Goal: Check status: Check status

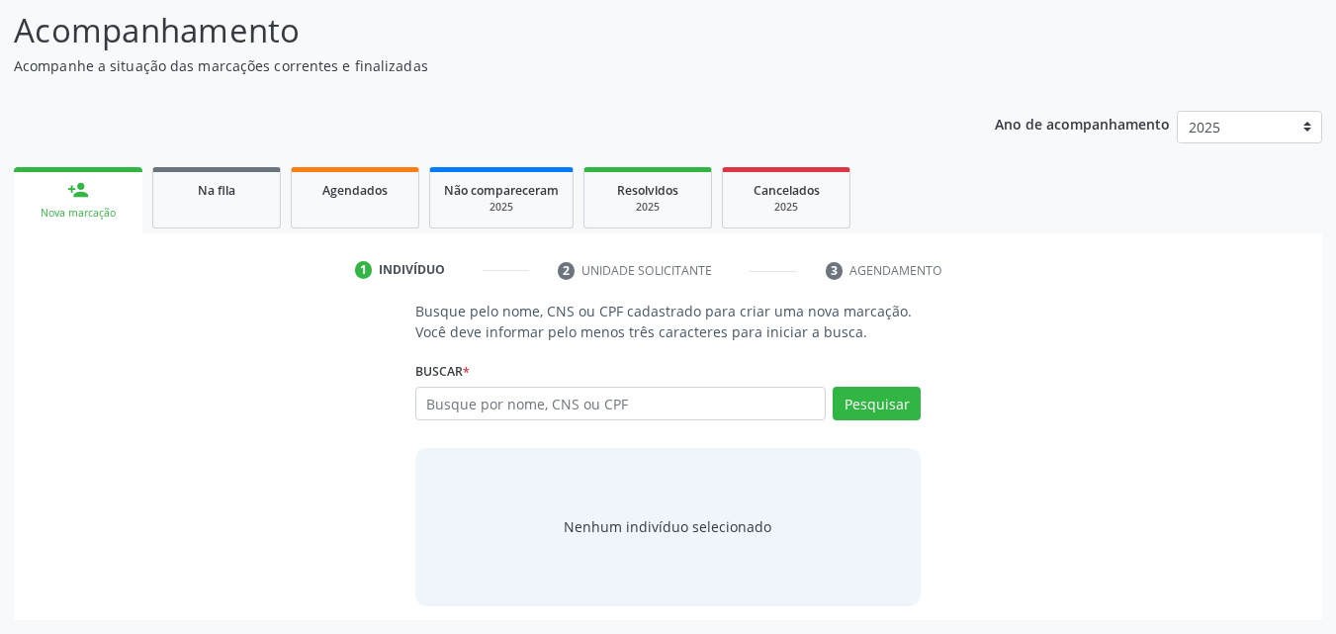
scroll to position [156, 0]
click at [330, 206] on link "Agendados" at bounding box center [355, 197] width 129 height 61
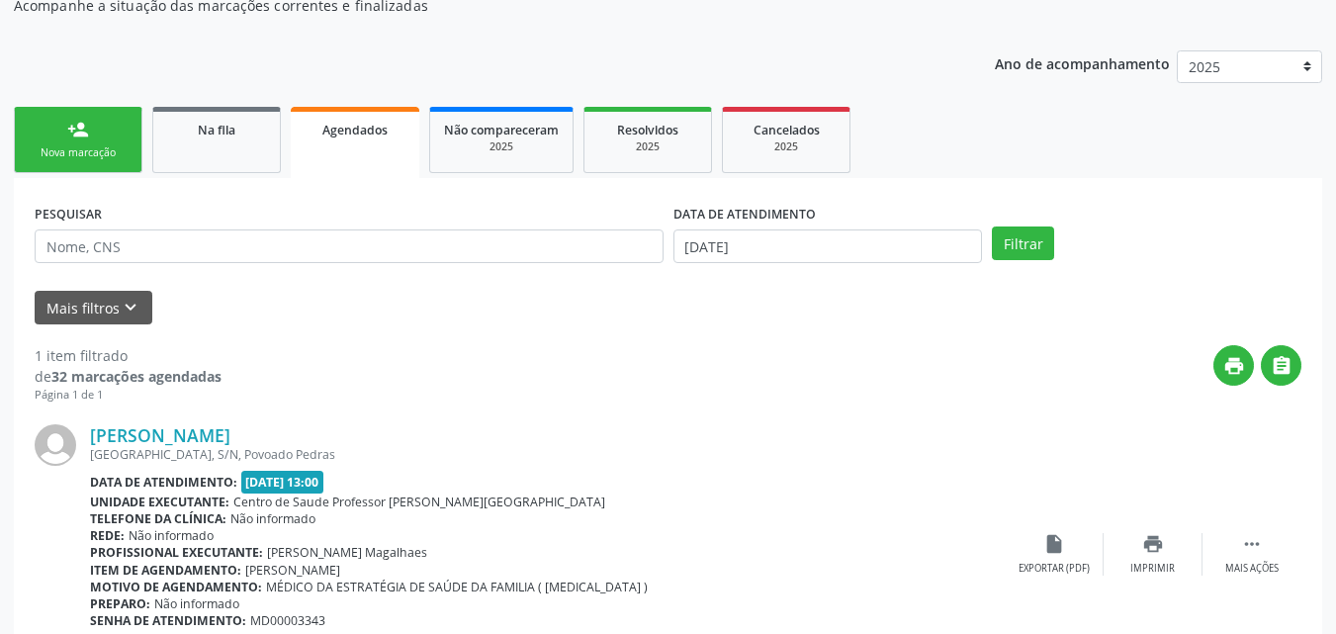
scroll to position [225, 0]
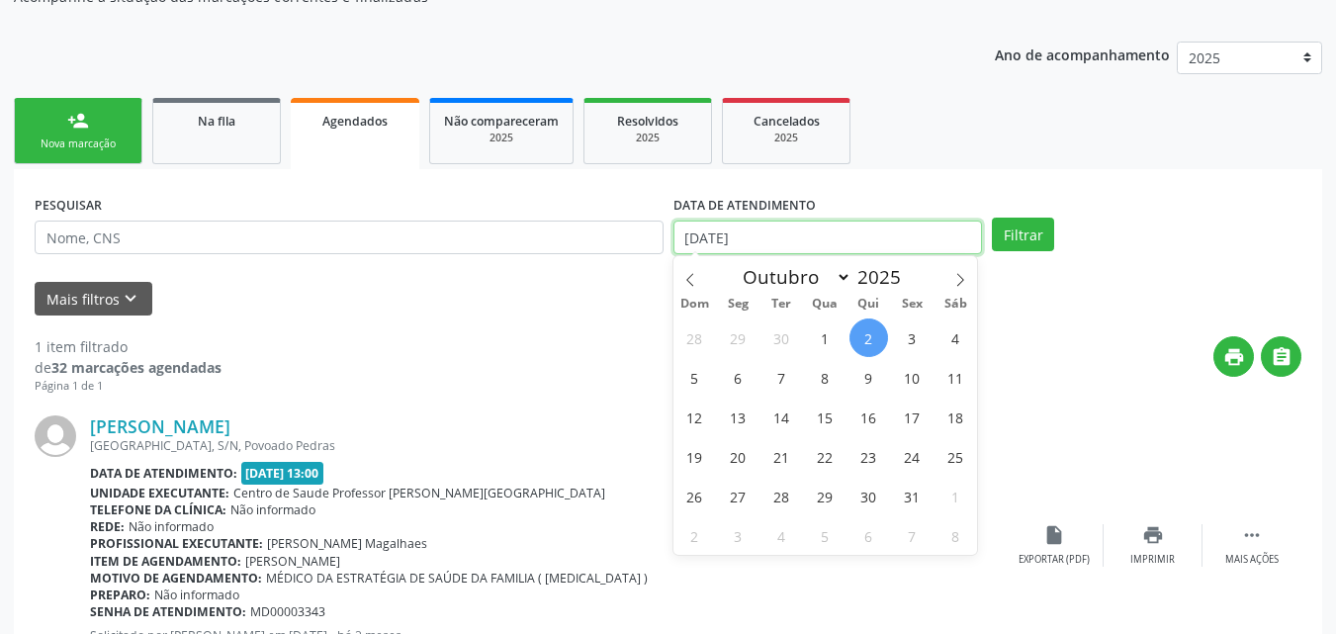
click at [692, 222] on input "[DATE]" at bounding box center [828, 238] width 310 height 34
click at [689, 278] on icon at bounding box center [690, 280] width 14 height 14
select select "7"
click at [902, 338] on span "1" at bounding box center [912, 337] width 39 height 39
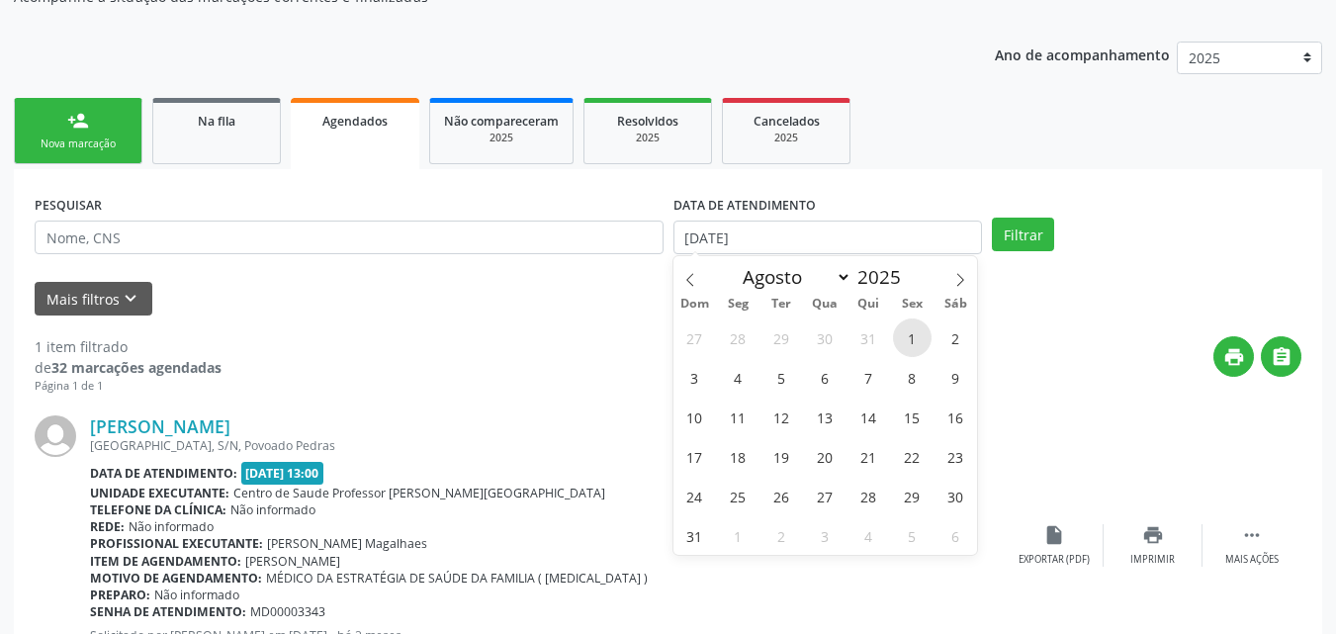
type input "[DATE]"
click at [958, 283] on icon at bounding box center [960, 280] width 14 height 14
select select "9"
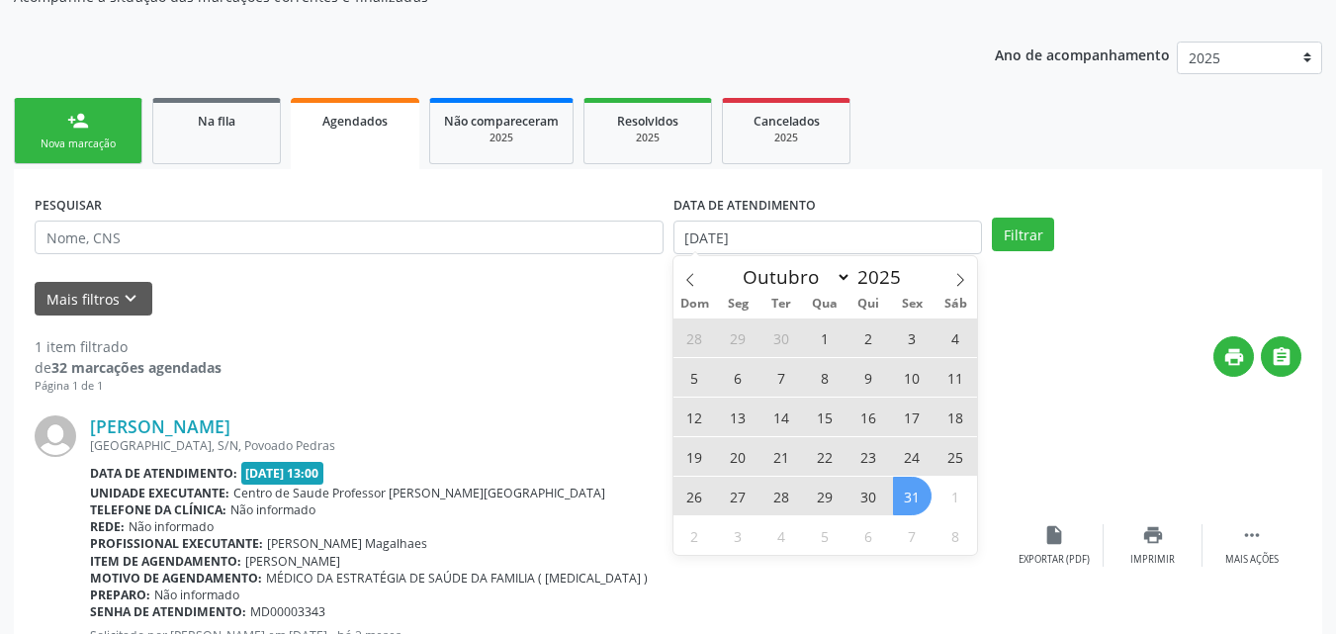
click at [921, 495] on span "31" at bounding box center [912, 496] width 39 height 39
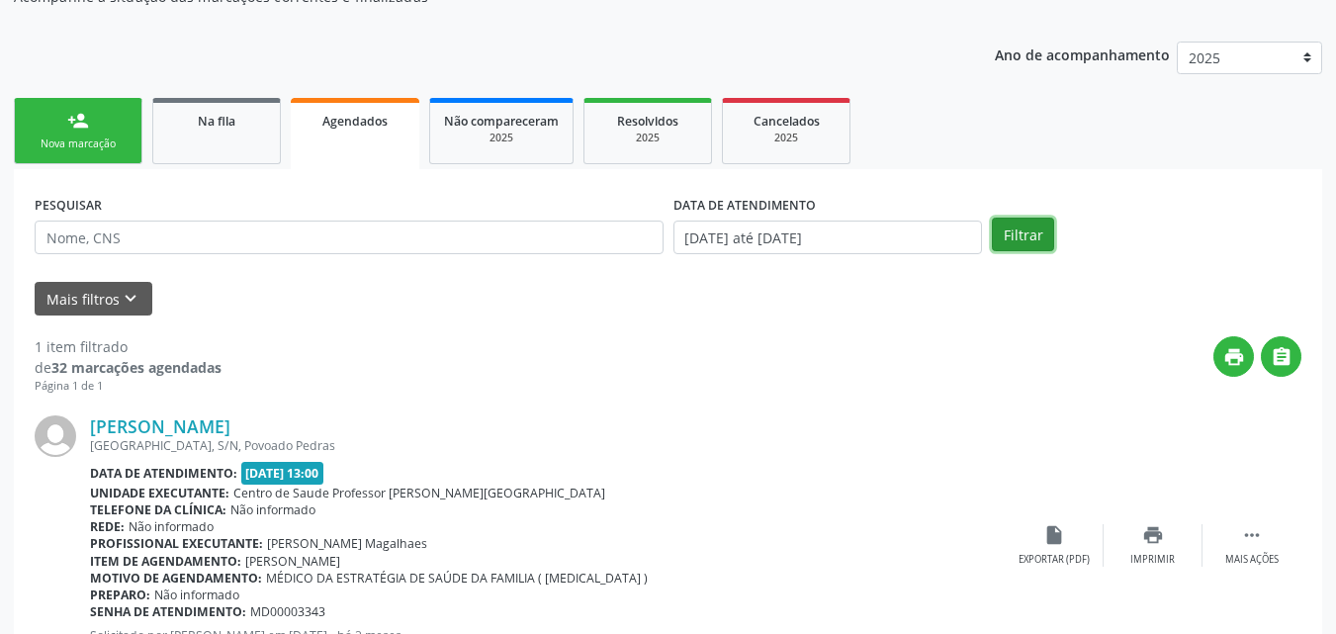
click at [1019, 222] on button "Filtrar" at bounding box center [1023, 235] width 62 height 34
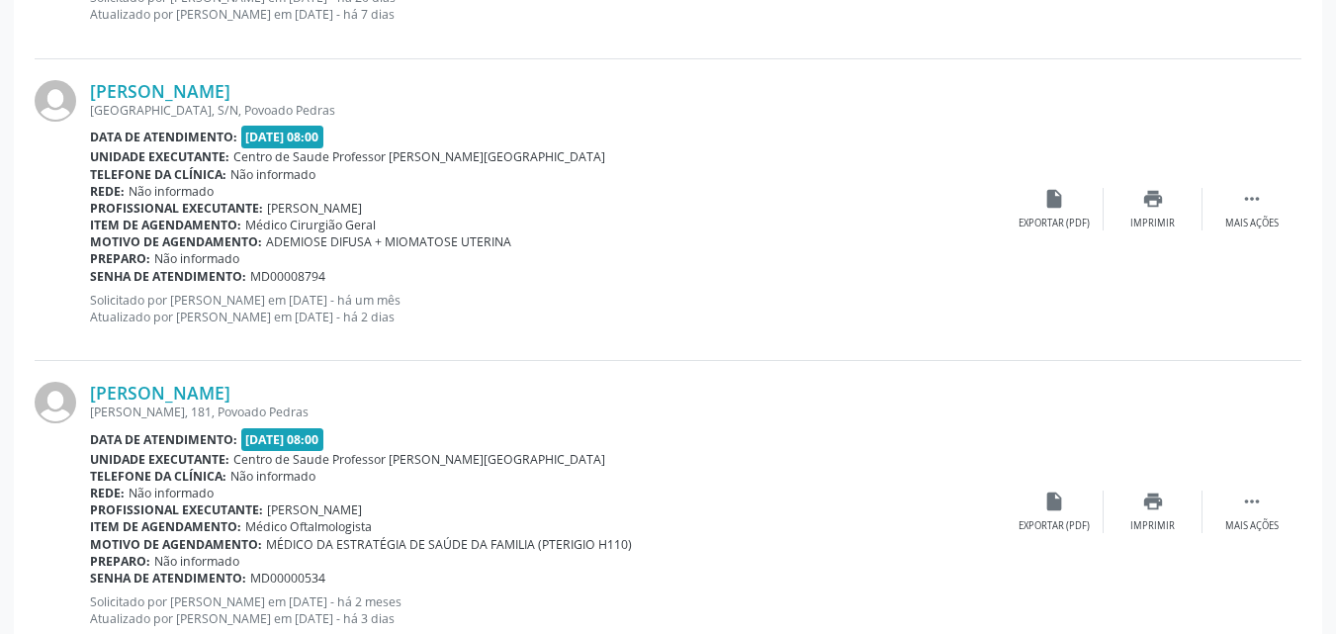
scroll to position [4589, 0]
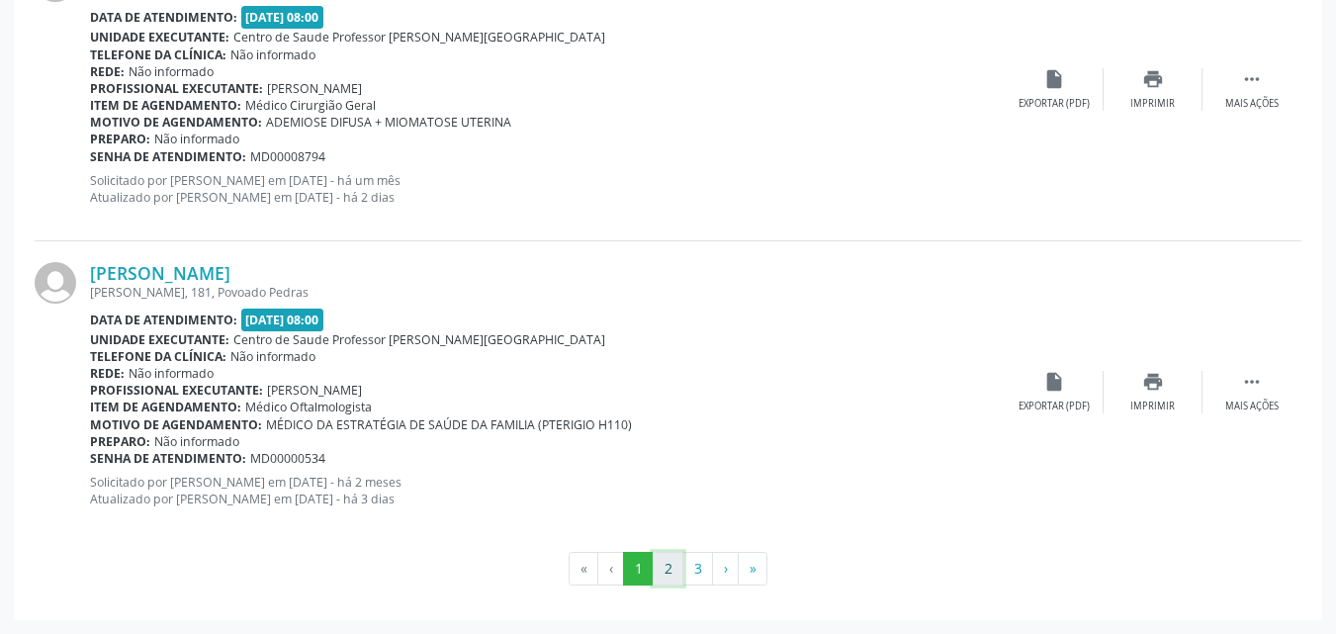
click at [660, 575] on button "2" at bounding box center [668, 569] width 31 height 34
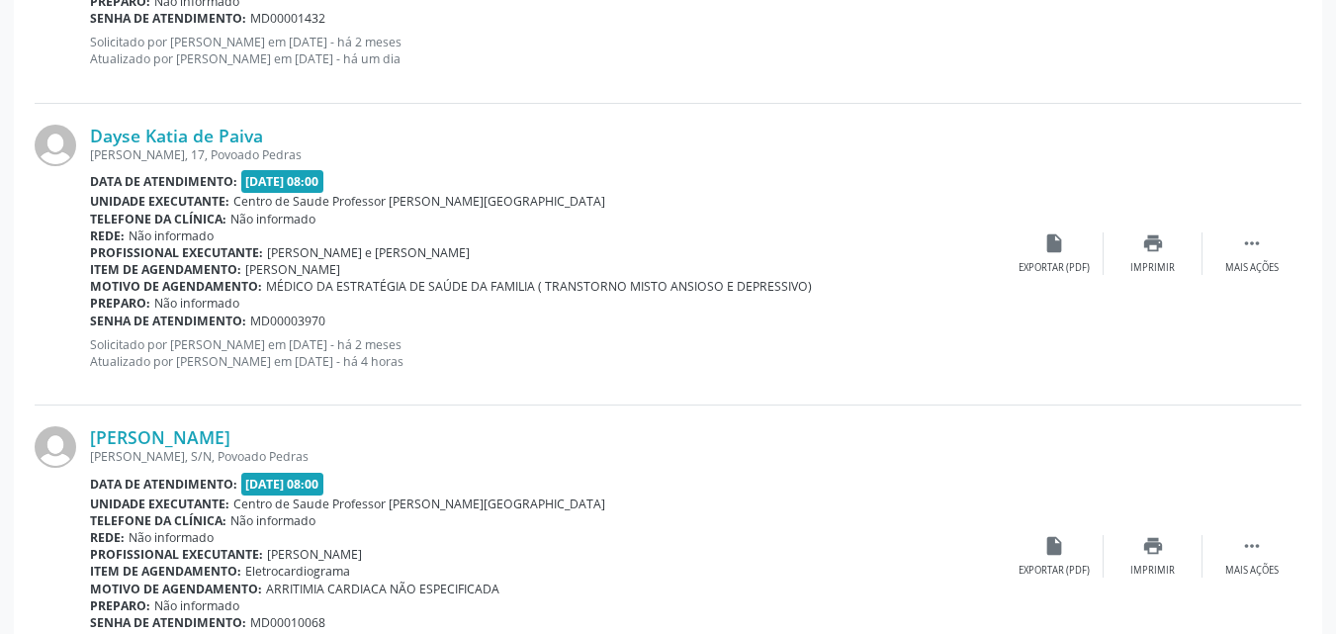
scroll to position [4443, 0]
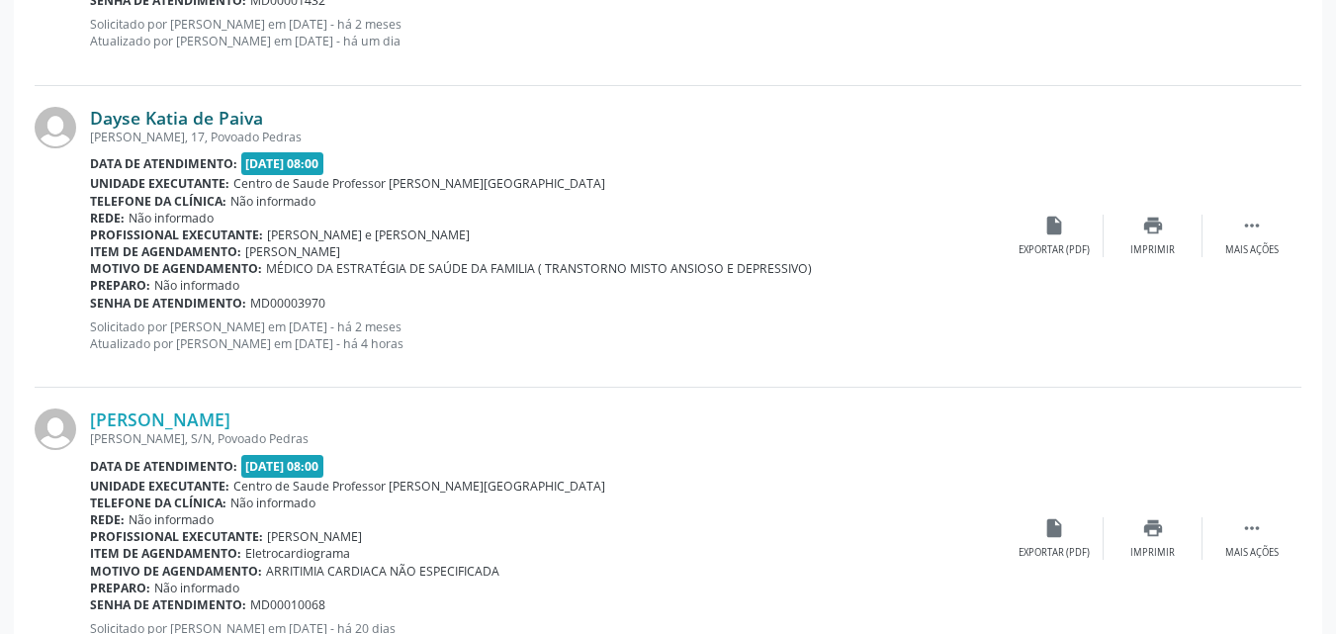
click at [238, 124] on link "Dayse Katia de Paiva" at bounding box center [176, 118] width 173 height 22
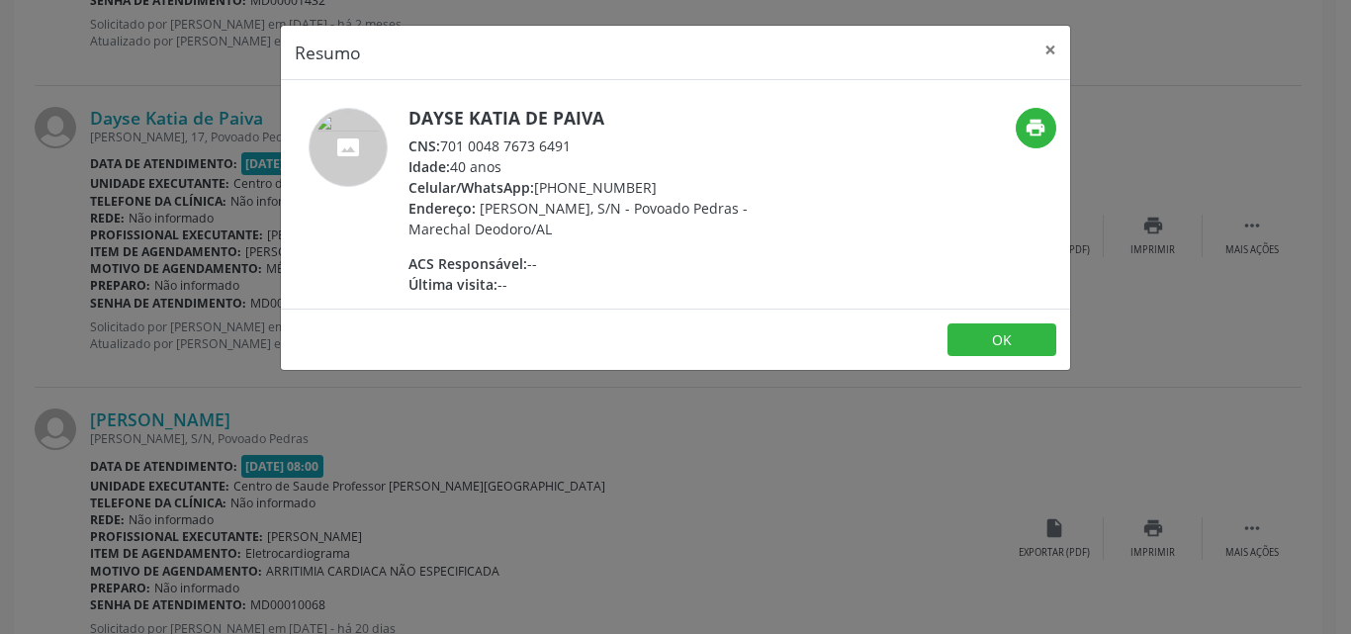
click at [569, 174] on div "Idade: 40 anos" at bounding box center [600, 166] width 385 height 21
drag, startPoint x: 569, startPoint y: 174, endPoint x: 566, endPoint y: 137, distance: 36.7
click at [566, 137] on div "Dayse Katia de Paiva CNS: 701 0048 7673 6491 Idade: 40 anos Celular/WhatsApp: […" at bounding box center [600, 201] width 385 height 187
click at [575, 143] on div "CNS: 701 0048 7673 6491" at bounding box center [600, 145] width 385 height 21
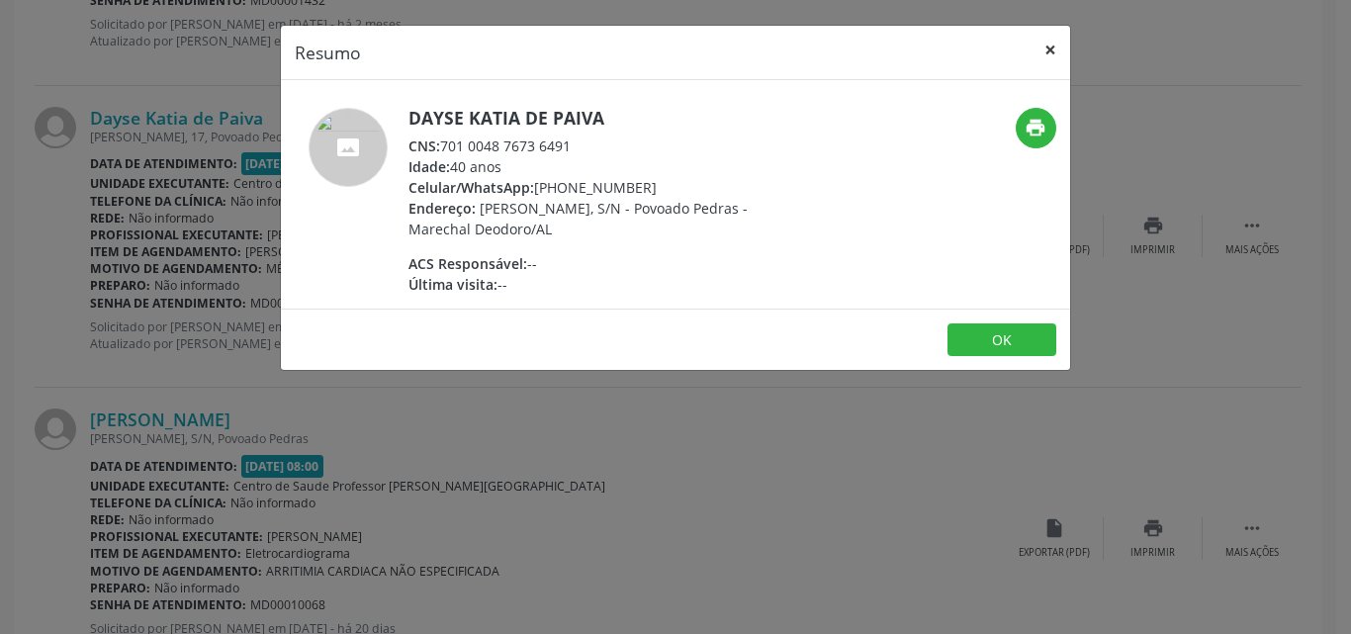
click at [1047, 47] on button "×" at bounding box center [1050, 50] width 40 height 48
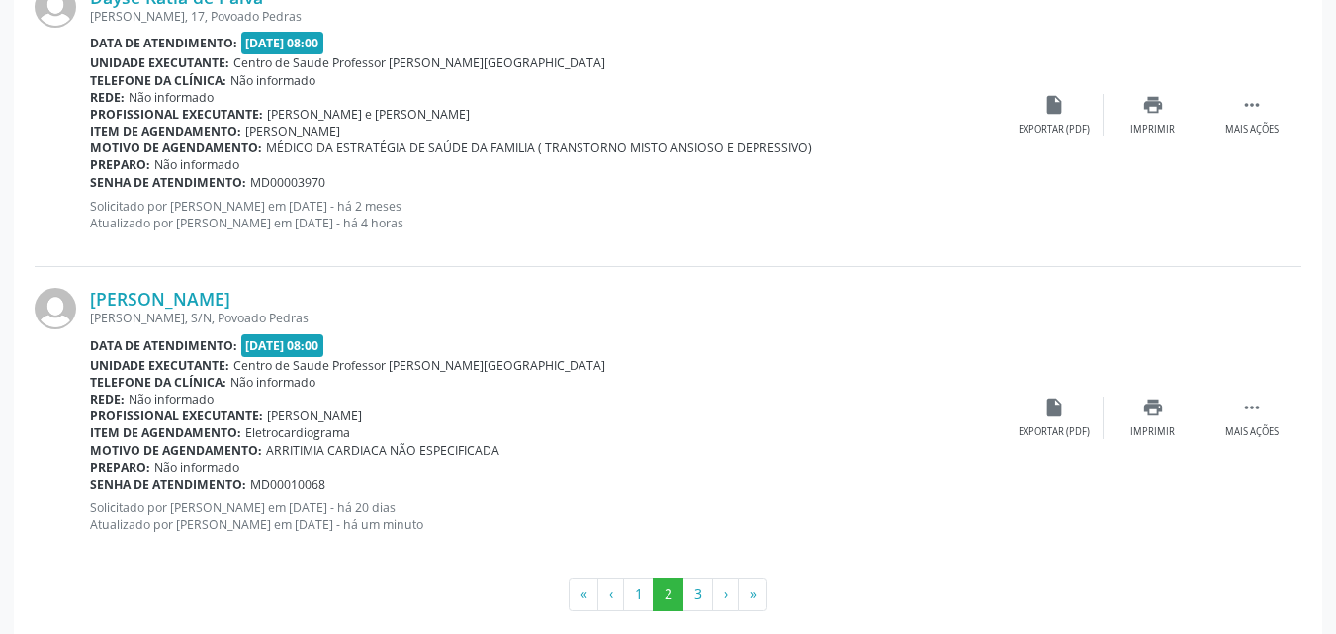
scroll to position [4589, 0]
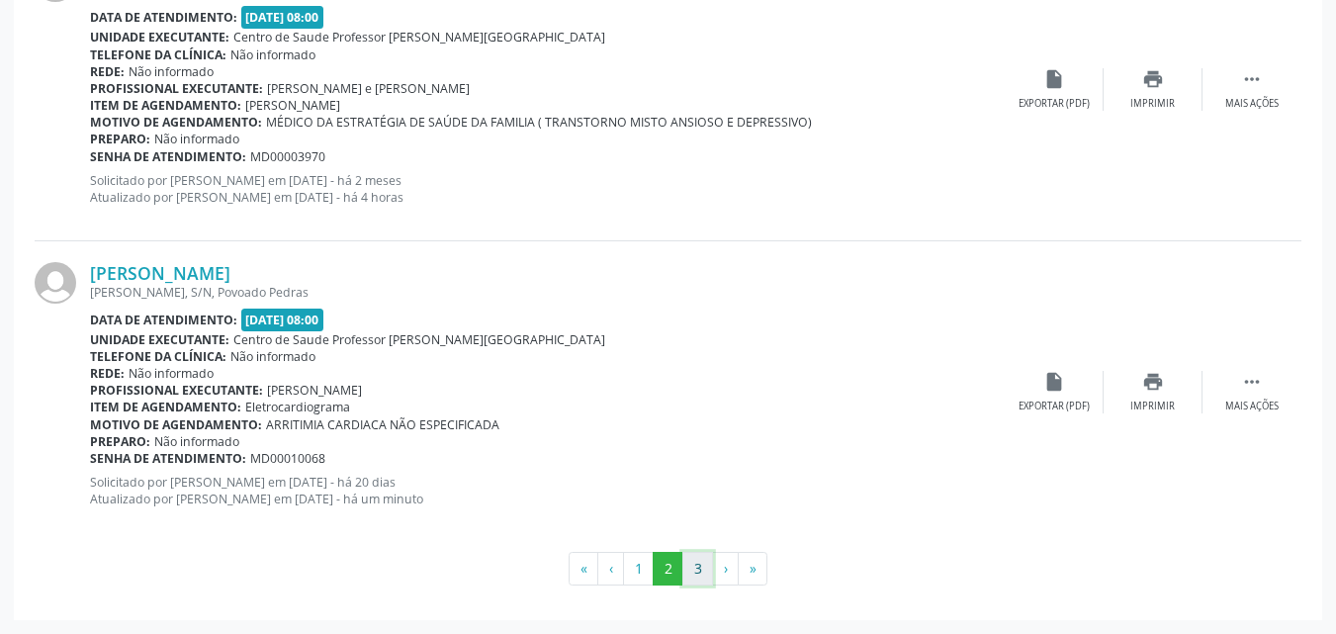
click at [695, 577] on button "3" at bounding box center [697, 569] width 31 height 34
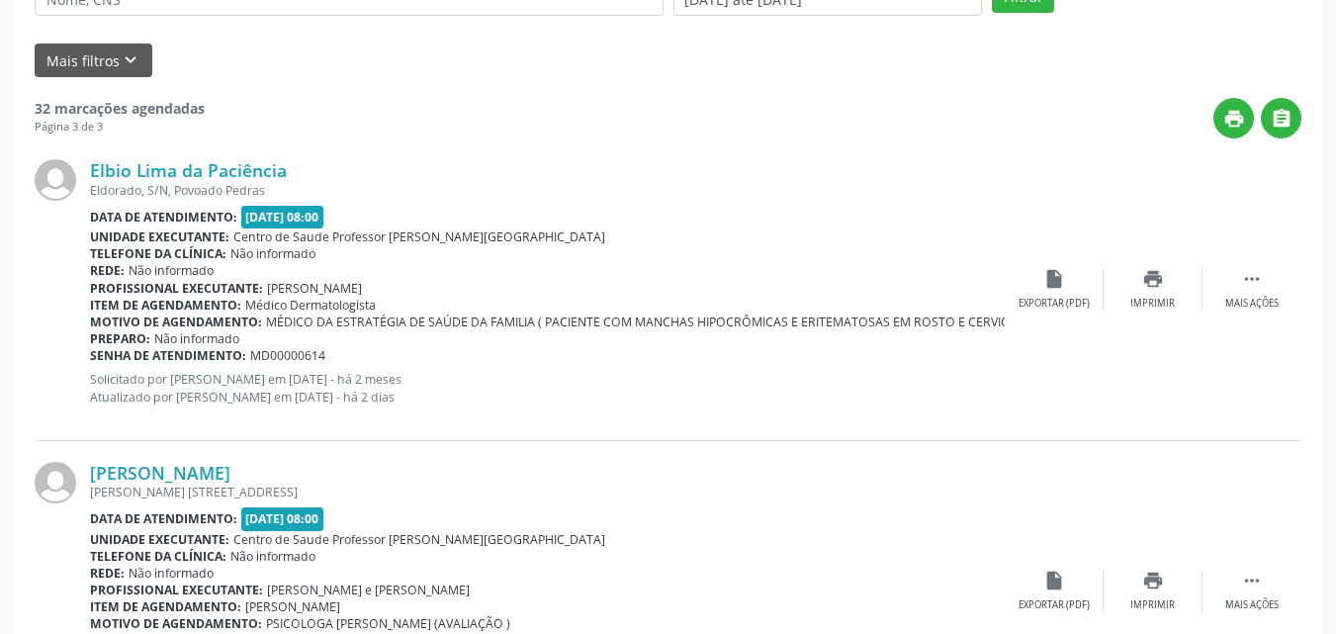
scroll to position [462, 0]
